Goal: Transaction & Acquisition: Purchase product/service

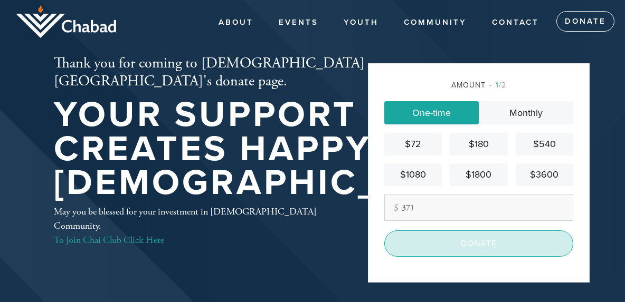
type input "371"
click at [476, 256] on input "Donate" at bounding box center [478, 244] width 189 height 26
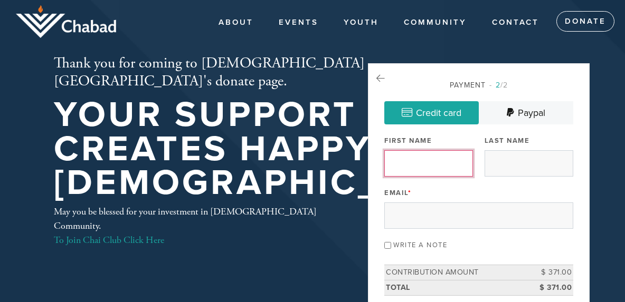
click at [446, 162] on input "First Name" at bounding box center [428, 163] width 89 height 26
type input "Sofia"
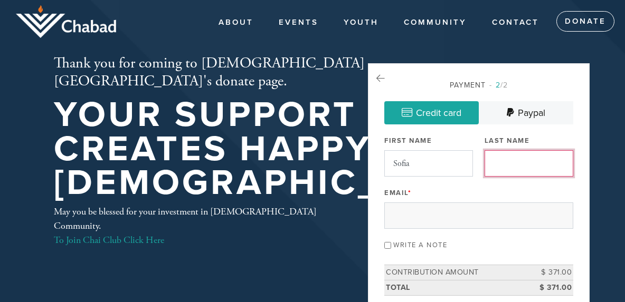
type input "Pandelea"
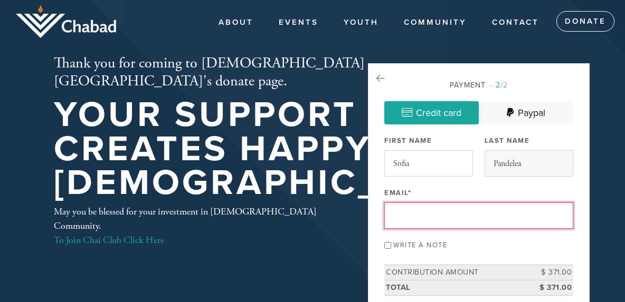
type input "ordnob@gmail.com"
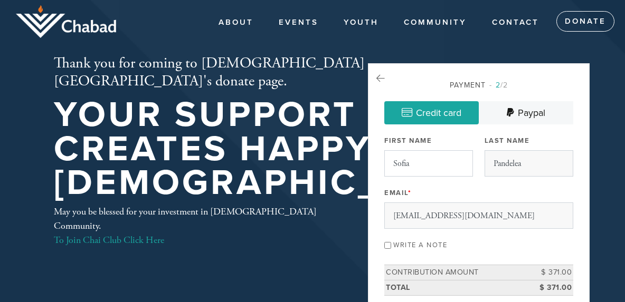
type input "440 Navaro Pl, Unit 120"
type input "San Jose"
type input "California"
type input "95134-2457"
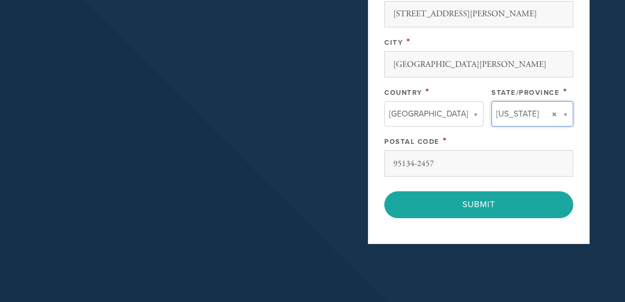
type input "California"
type input "United States"
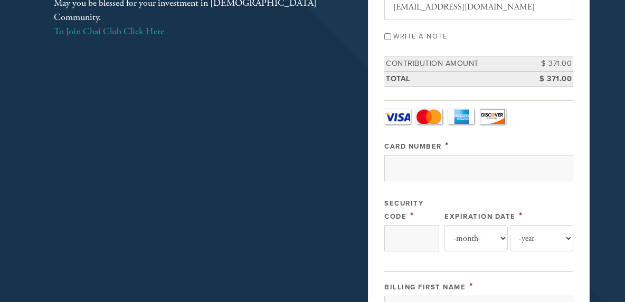
scroll to position [214, 0]
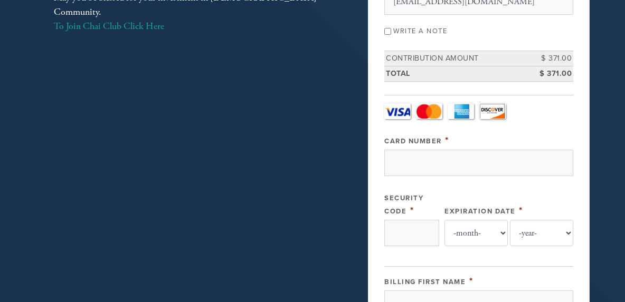
click at [415, 35] on label "Write a note" at bounding box center [420, 31] width 54 height 8
click at [391, 35] on input "Write a note" at bounding box center [387, 31] width 7 height 7
checkbox input "true"
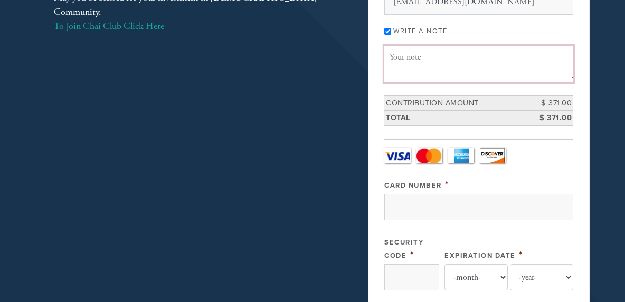
click at [405, 82] on textarea "Message or dedication" at bounding box center [478, 64] width 189 height 36
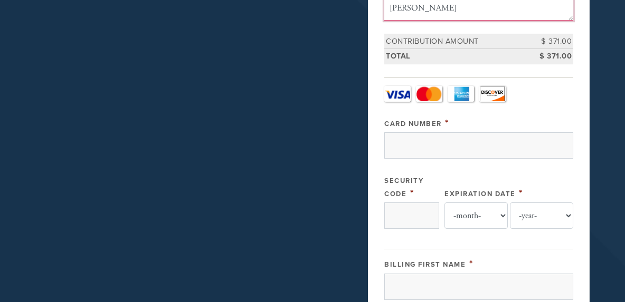
scroll to position [273, 0]
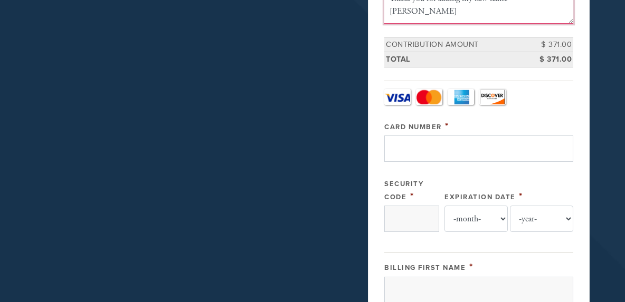
type textarea "Thank you for adding my new name Shaina"
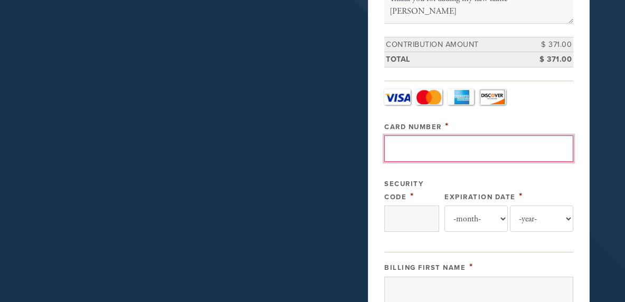
click at [416, 162] on input "Card Number" at bounding box center [478, 149] width 189 height 26
type input "6011014672941031"
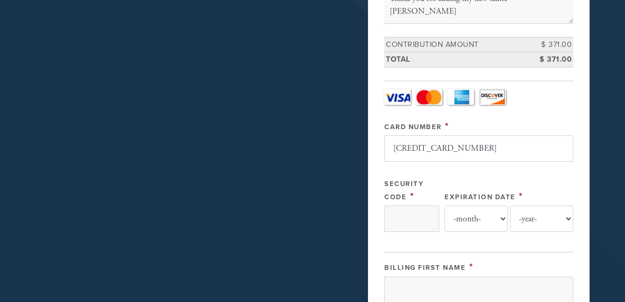
type input "833"
select select "3"
select select "2027"
type input "Sofia"
type input "Pandelea"
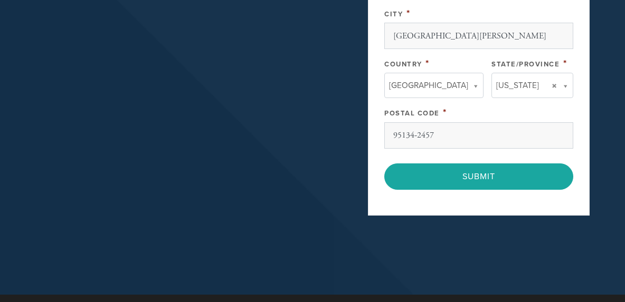
scroll to position [818, 0]
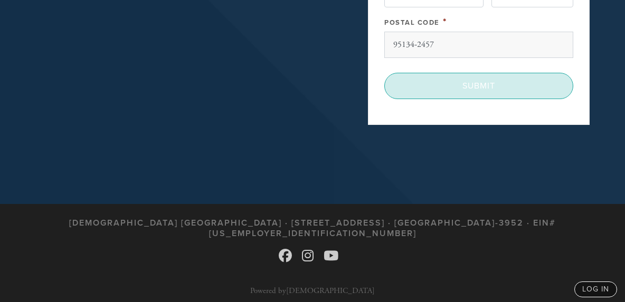
click at [485, 99] on input "Submit" at bounding box center [478, 86] width 189 height 26
